Goal: Transaction & Acquisition: Purchase product/service

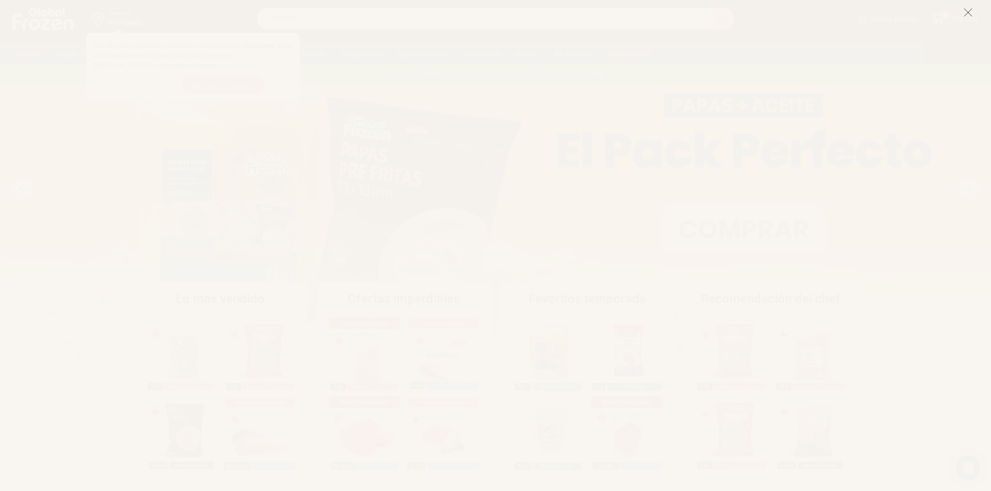
click at [971, 12] on icon at bounding box center [967, 12] width 9 height 9
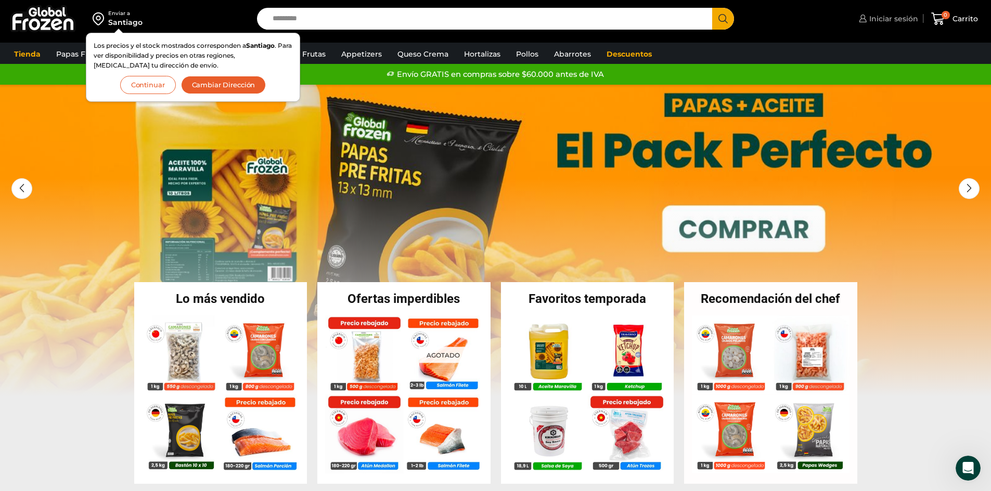
click at [890, 16] on span "Iniciar sesión" at bounding box center [891, 19] width 51 height 10
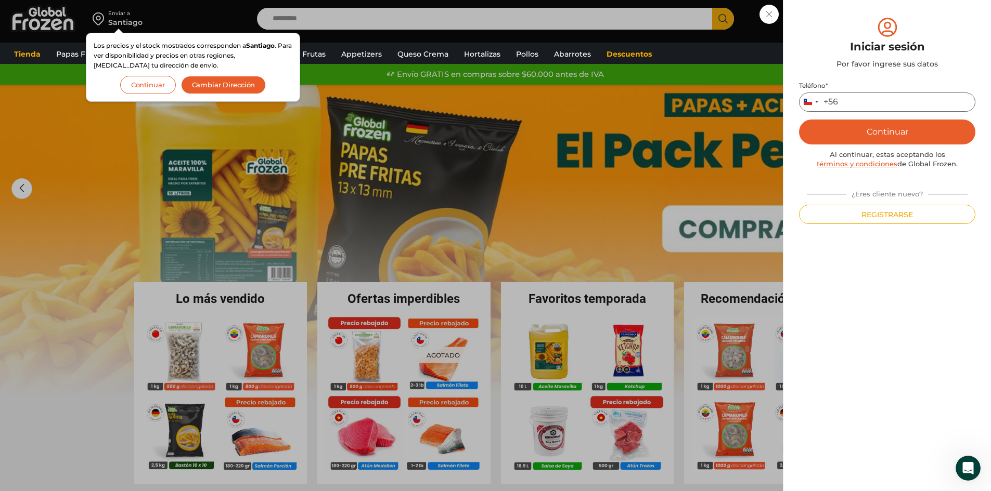
click at [847, 102] on input "Teléfono *" at bounding box center [887, 102] width 176 height 19
type input "*********"
click at [892, 128] on button "Continuar" at bounding box center [887, 132] width 176 height 25
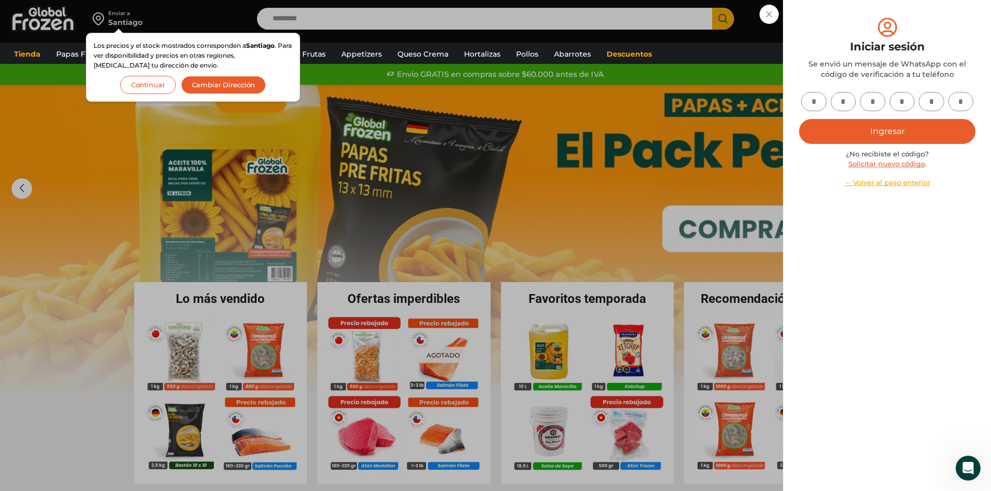
click at [819, 97] on input "text" at bounding box center [813, 101] width 25 height 19
type input "*"
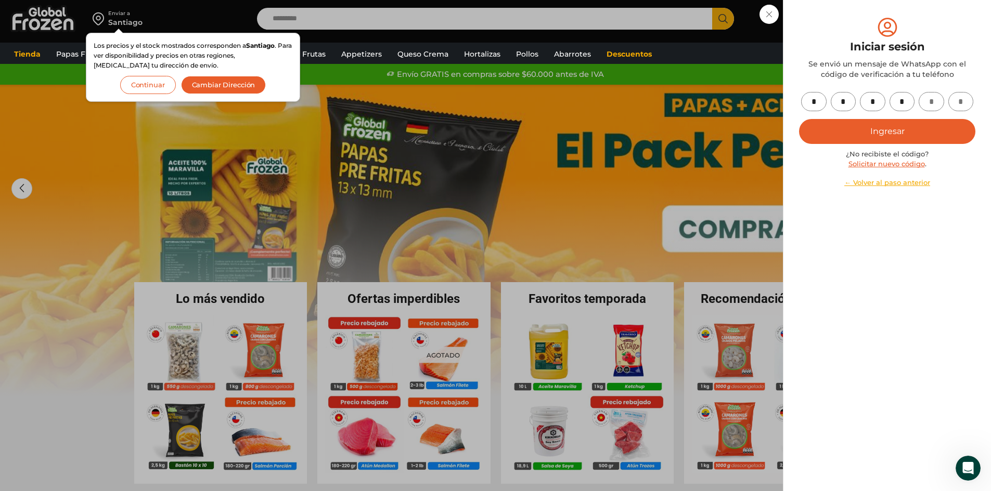
type input "*"
click at [799, 119] on button "Ingresar" at bounding box center [887, 131] width 176 height 25
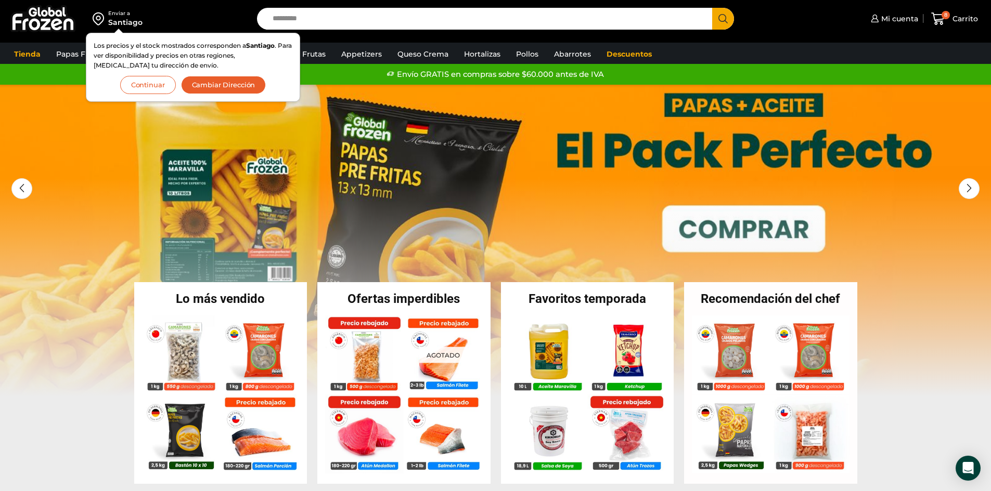
click at [162, 85] on button "Continuar" at bounding box center [148, 85] width 56 height 18
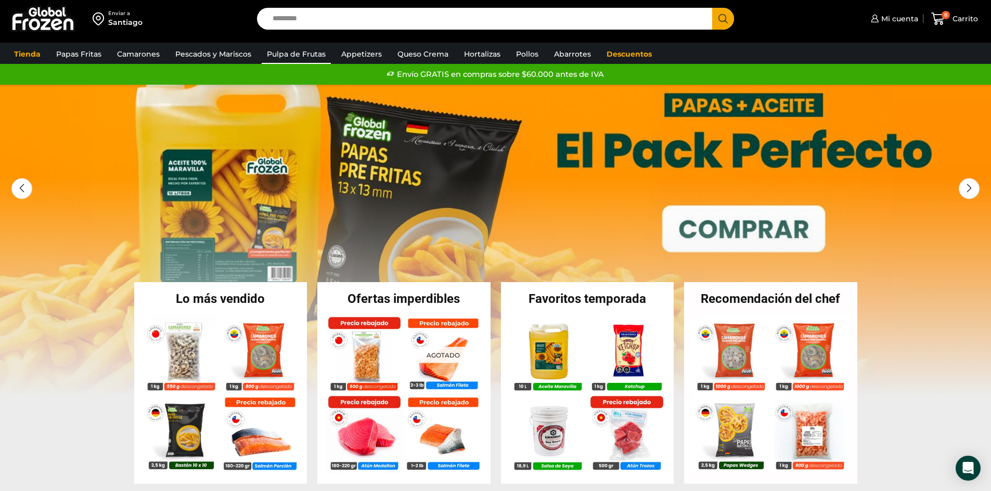
click at [306, 55] on link "Pulpa de Frutas" at bounding box center [296, 54] width 69 height 20
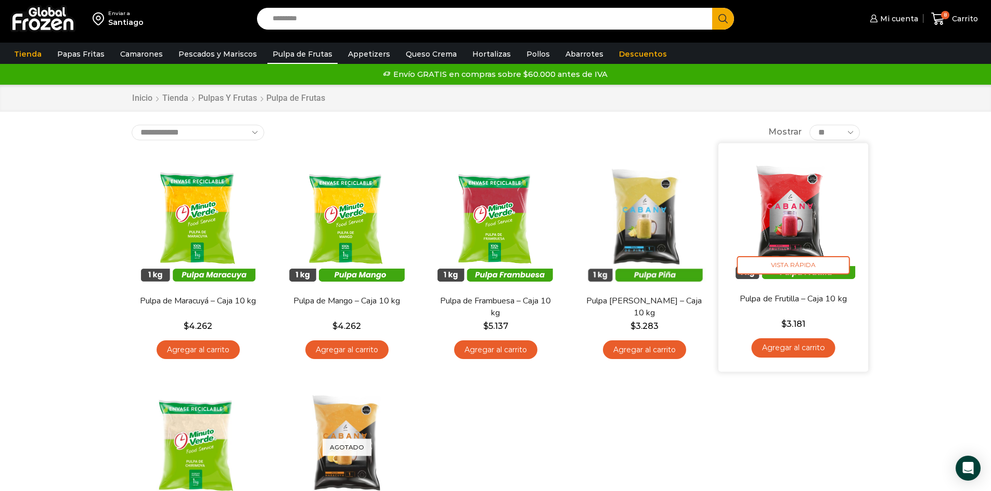
click at [804, 350] on link "Agregar al carrito" at bounding box center [793, 348] width 84 height 19
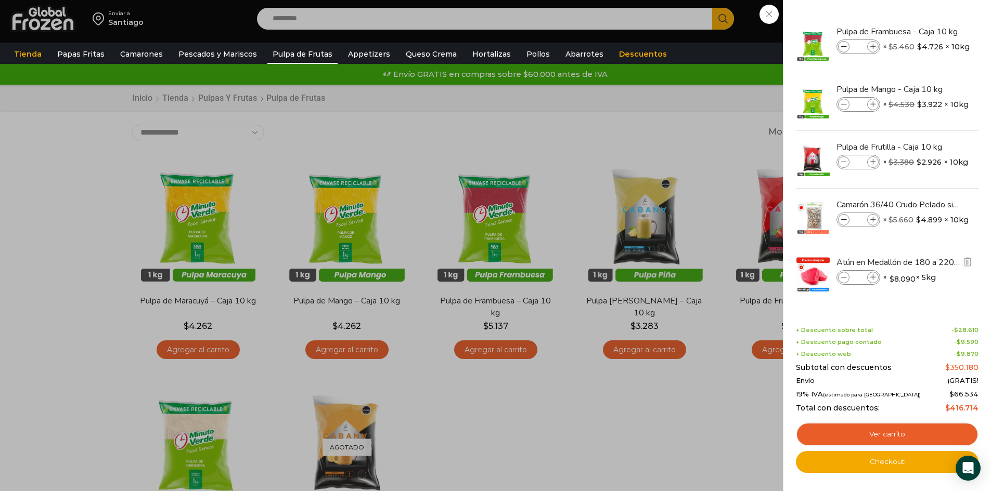
click at [846, 277] on icon at bounding box center [844, 278] width 6 height 6
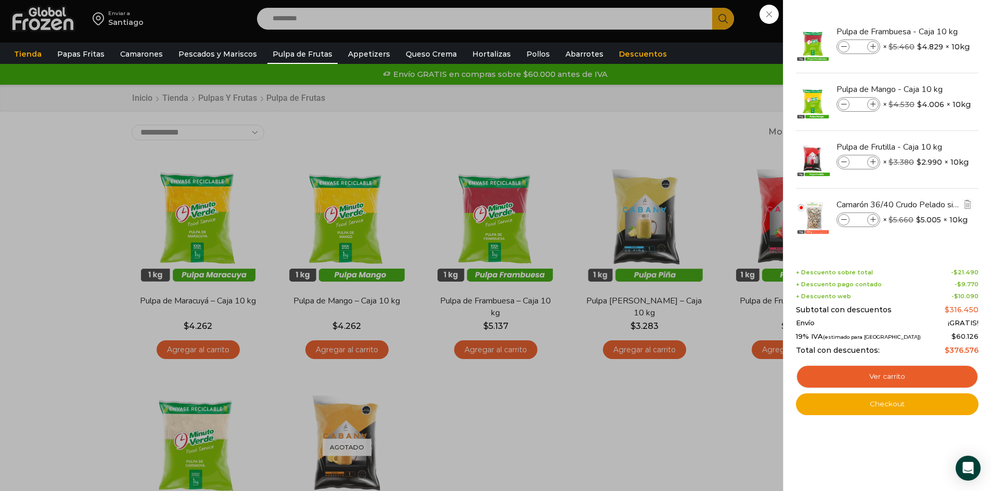
click at [845, 220] on icon at bounding box center [844, 220] width 6 height 6
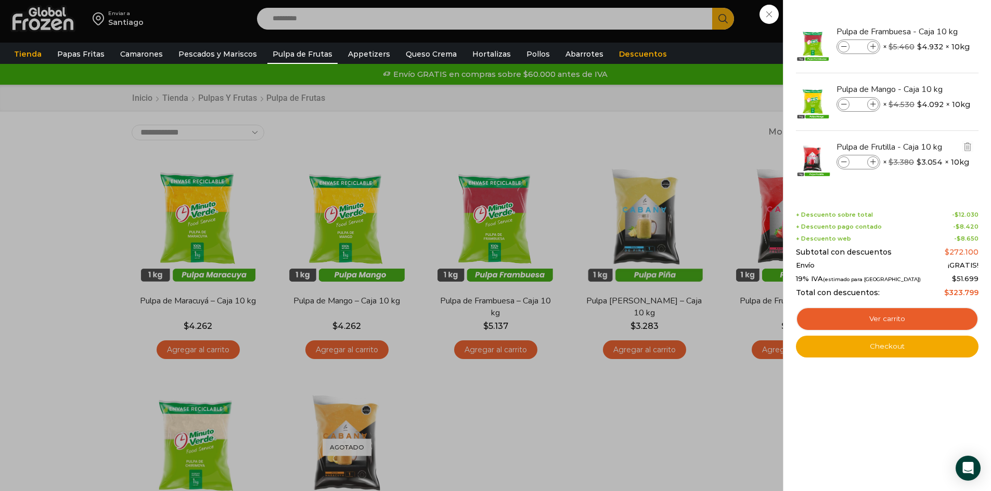
click at [844, 162] on icon at bounding box center [844, 163] width 6 height 6
type input "*"
click at [842, 162] on icon at bounding box center [844, 163] width 6 height 6
type input "*"
click at [928, 31] on div "5 Carrito 5 5 Shopping Cart *" at bounding box center [954, 19] width 52 height 24
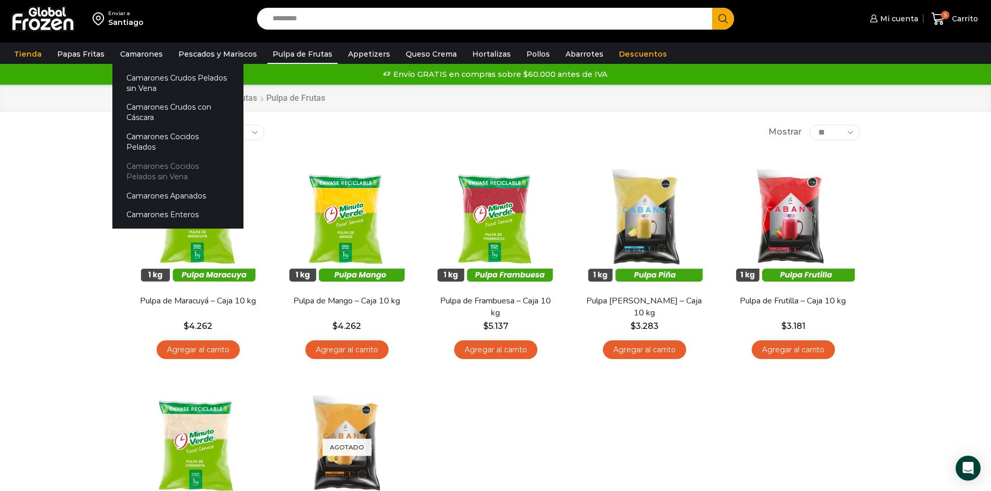
click at [154, 159] on link "Camarones Cocidos Pelados sin Vena" at bounding box center [177, 172] width 131 height 30
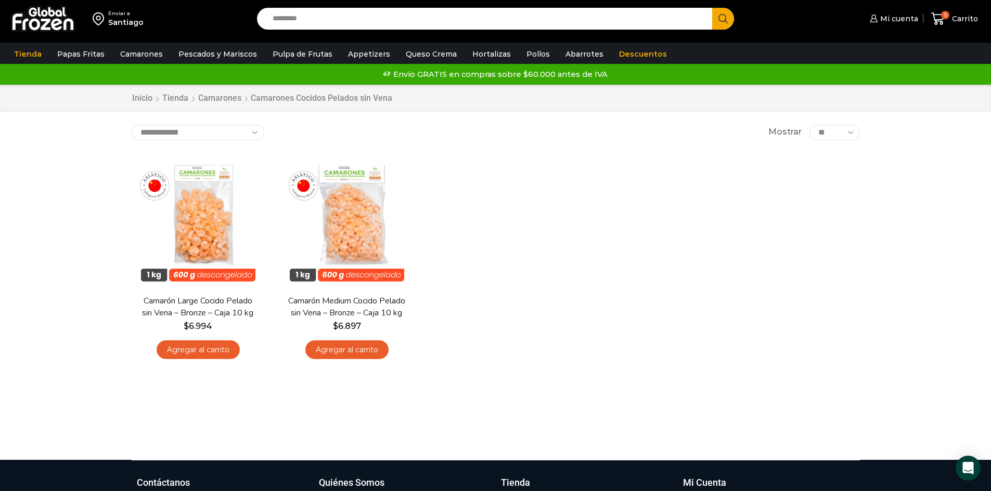
click at [547, 248] on div "En stock Vista Rápida Camarón Large Cocido Pelado sin Vena – Bronze – Caja 10 k…" at bounding box center [496, 260] width 744 height 227
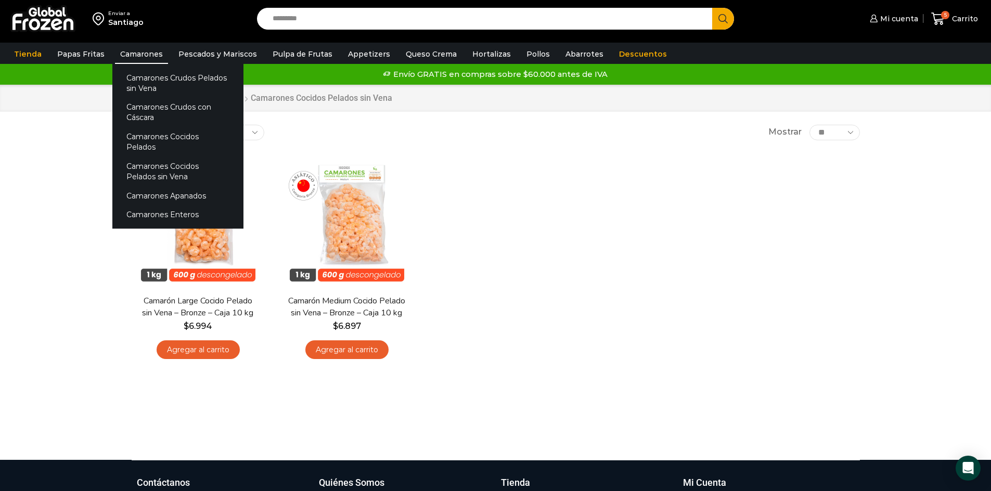
click at [130, 53] on link "Camarones" at bounding box center [141, 54] width 53 height 20
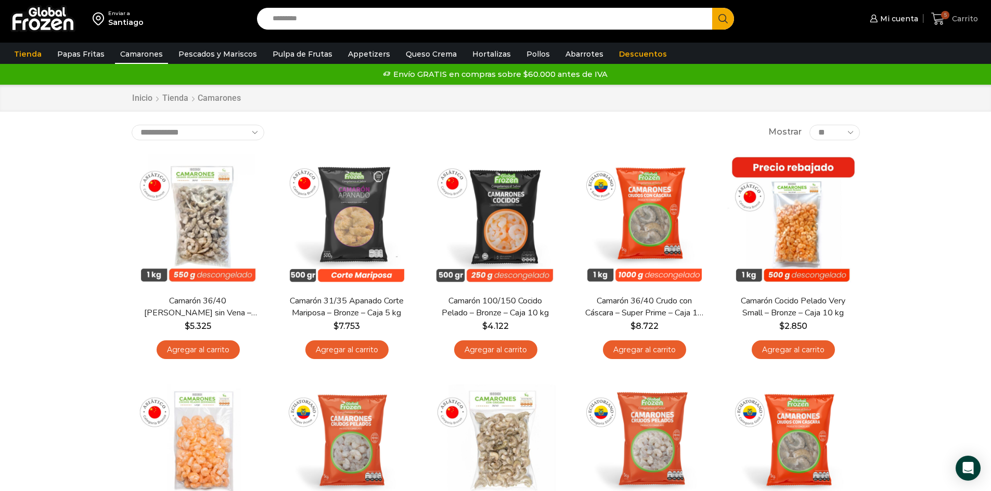
click at [941, 12] on icon at bounding box center [938, 19] width 14 height 14
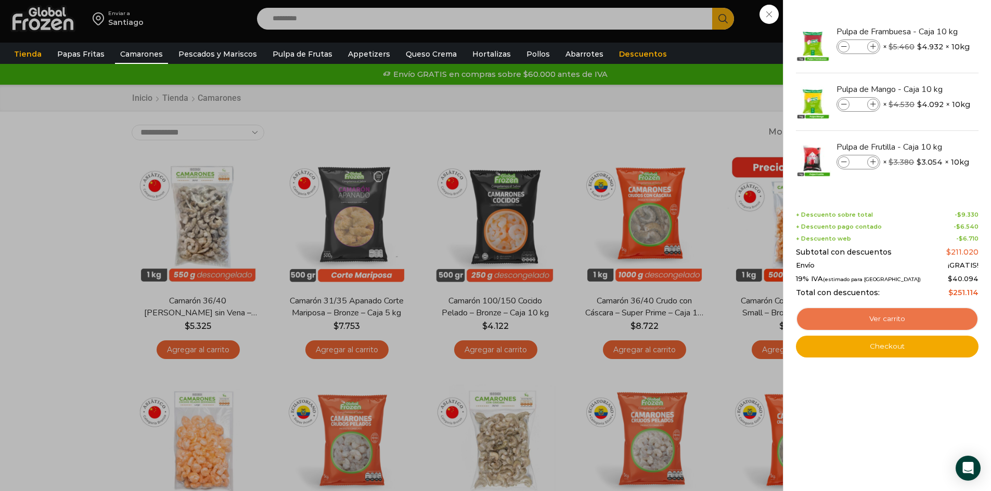
click at [891, 320] on link "Ver carrito" at bounding box center [887, 319] width 183 height 24
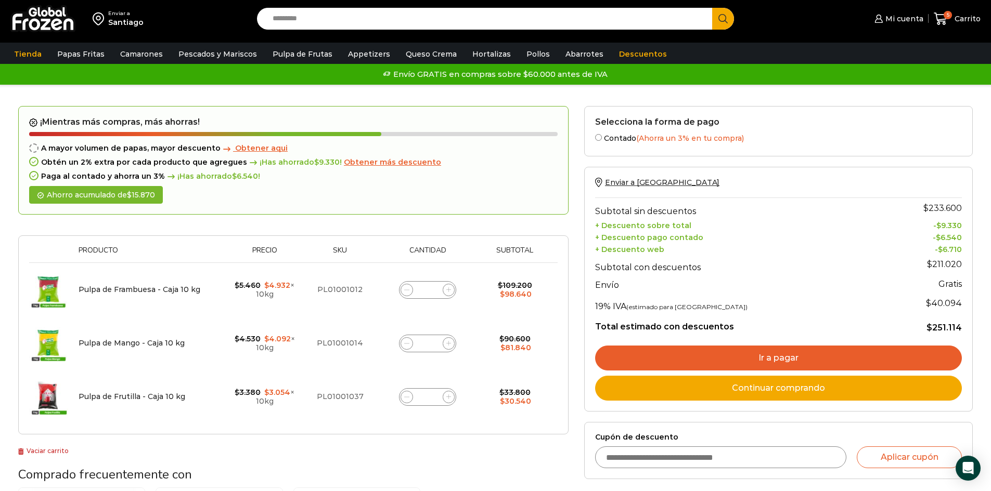
click at [804, 355] on link "Ir a pagar" at bounding box center [778, 358] width 367 height 25
click at [792, 355] on link "Ir a pagar" at bounding box center [778, 358] width 367 height 25
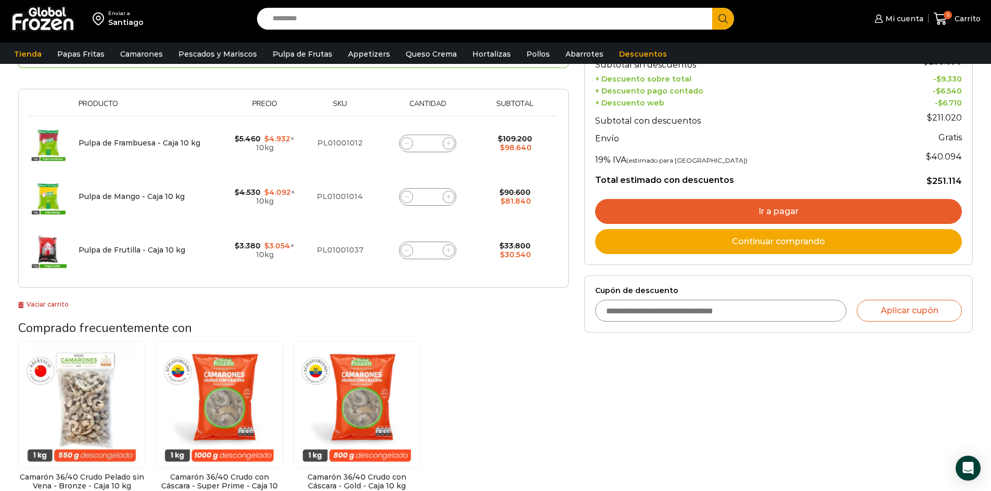
scroll to position [224, 0]
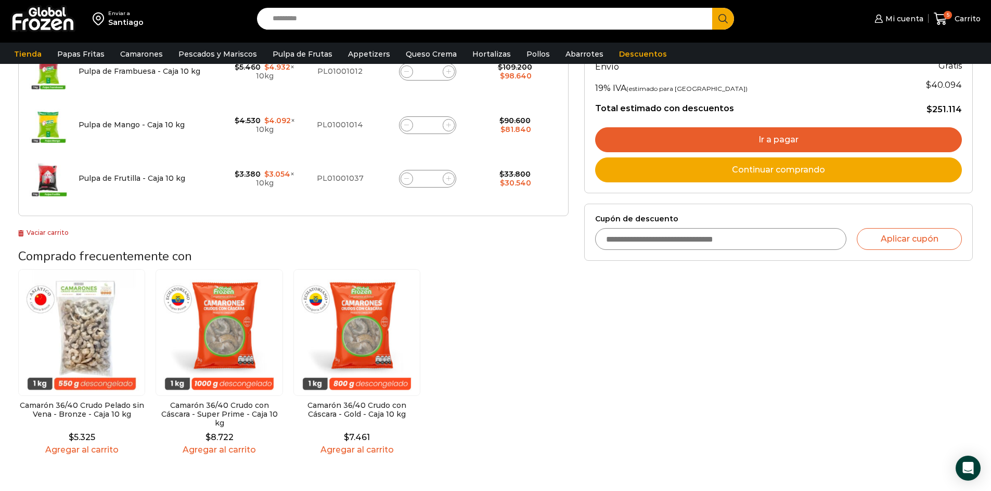
click at [787, 132] on link "Ir a pagar" at bounding box center [778, 139] width 367 height 25
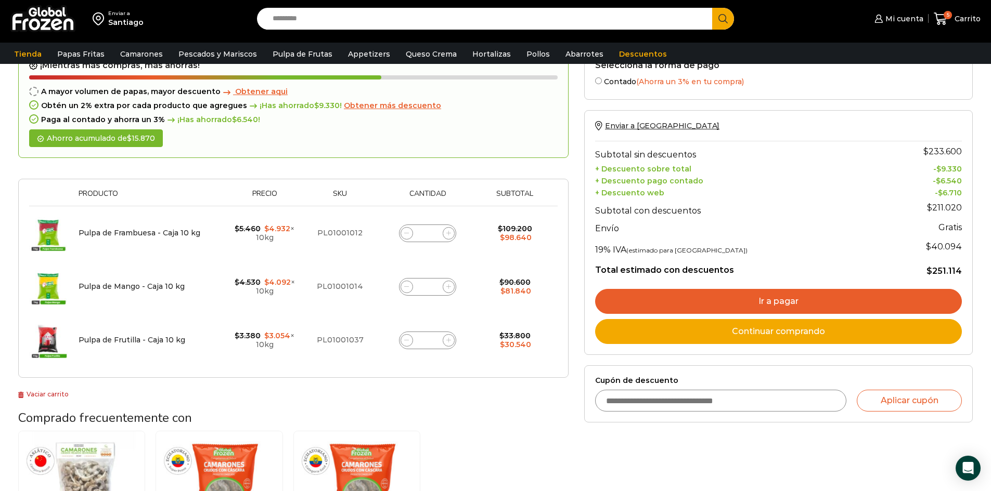
scroll to position [0, 0]
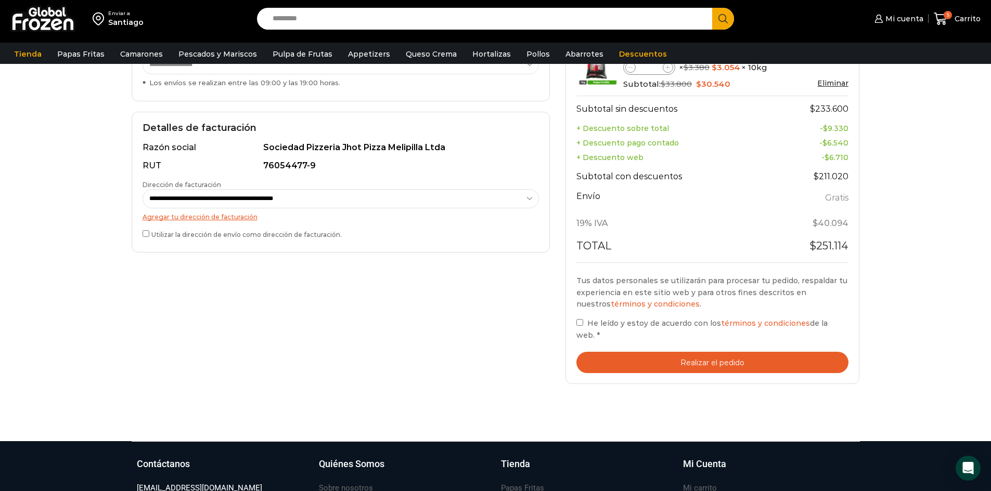
scroll to position [260, 0]
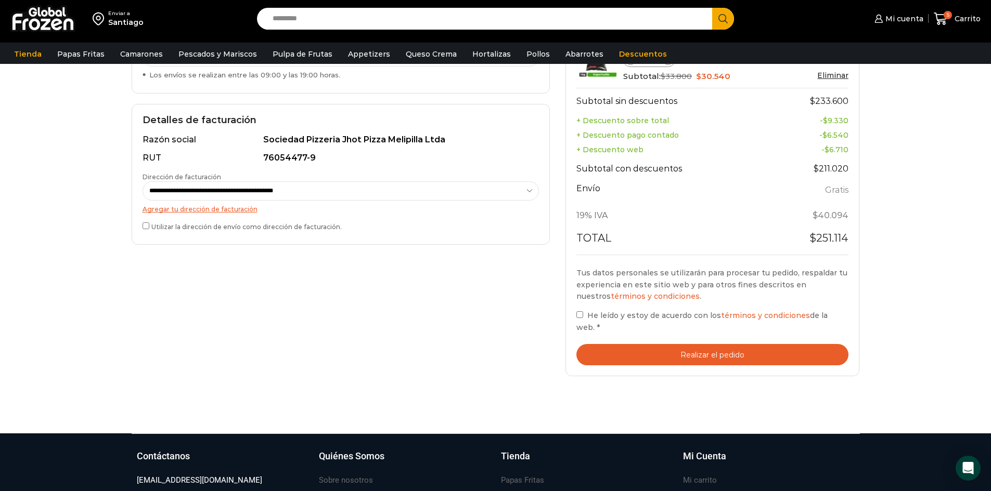
click at [581, 313] on label "He leído y estoy de acuerdo con los términos y condiciones de la web. *" at bounding box center [712, 321] width 273 height 24
click at [723, 344] on button "Realizar el pedido" at bounding box center [712, 354] width 273 height 21
